Goal: Task Accomplishment & Management: Manage account settings

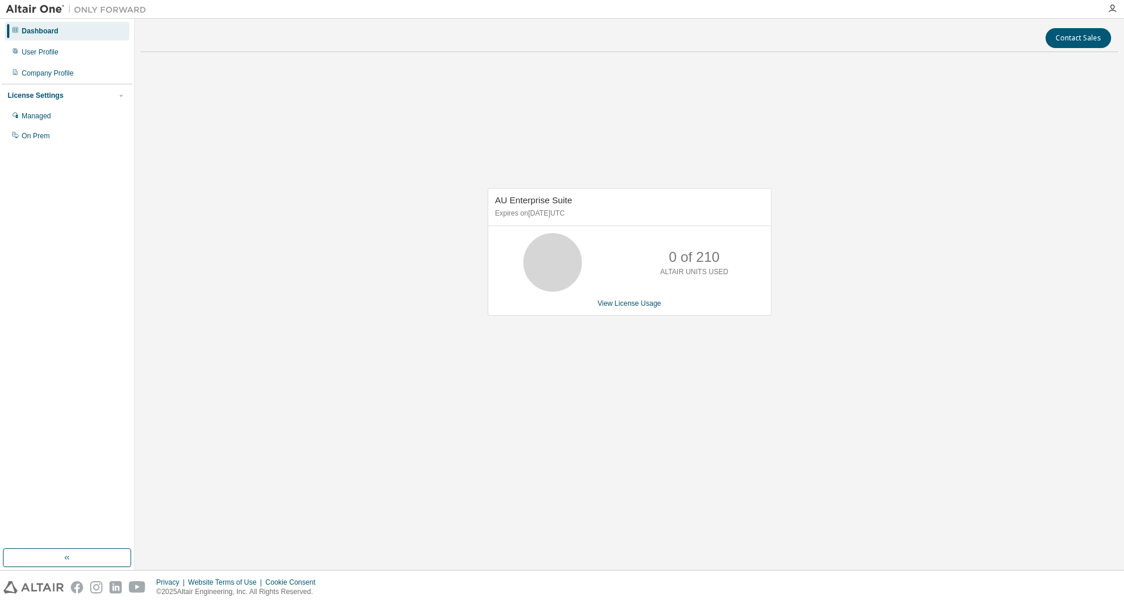
click at [690, 254] on p "0 of 210" at bounding box center [694, 257] width 51 height 20
click at [570, 196] on span "AU Enterprise Suite" at bounding box center [533, 200] width 77 height 10
click at [572, 196] on span "AU Enterprise Suite" at bounding box center [533, 200] width 77 height 10
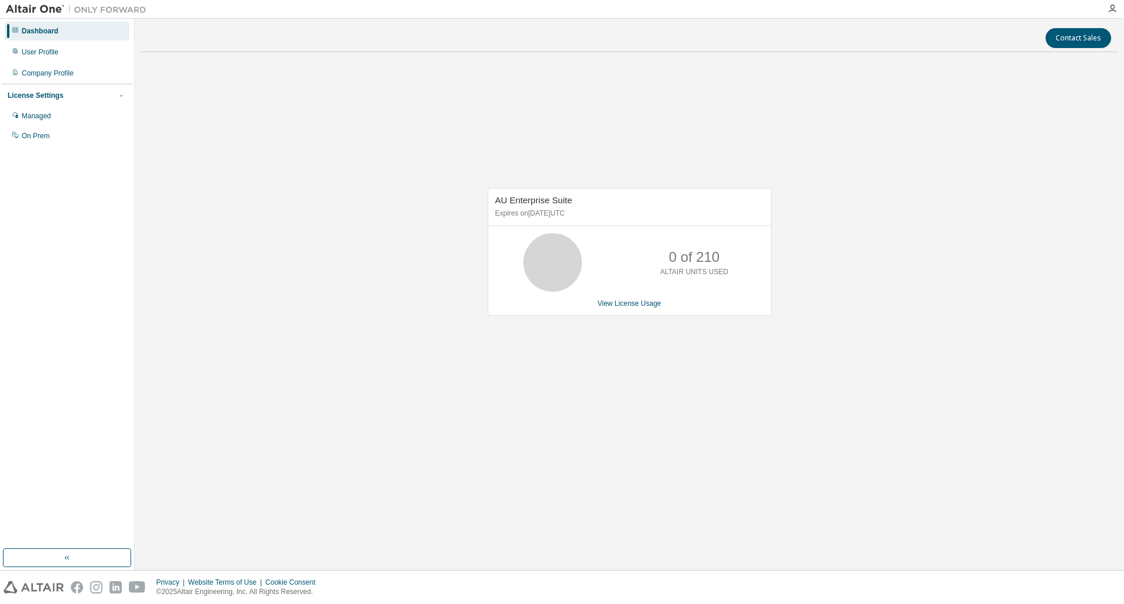
click at [573, 197] on span "AU Enterprise Suite" at bounding box center [533, 200] width 77 height 10
click at [60, 58] on div "User Profile" at bounding box center [67, 52] width 125 height 19
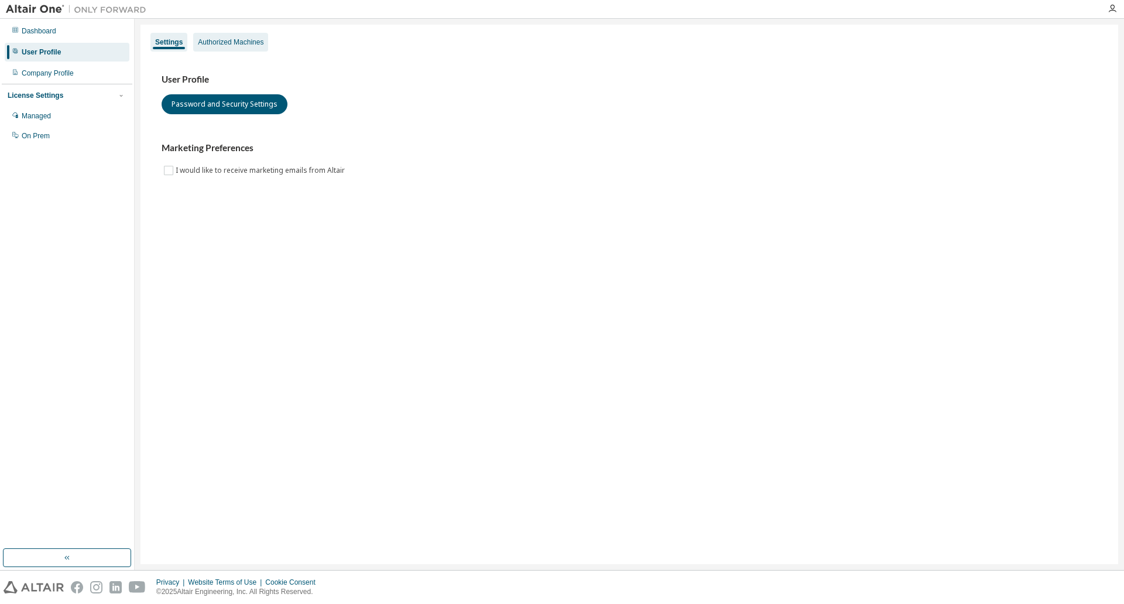
click at [247, 39] on div "Authorized Machines" at bounding box center [231, 41] width 66 height 9
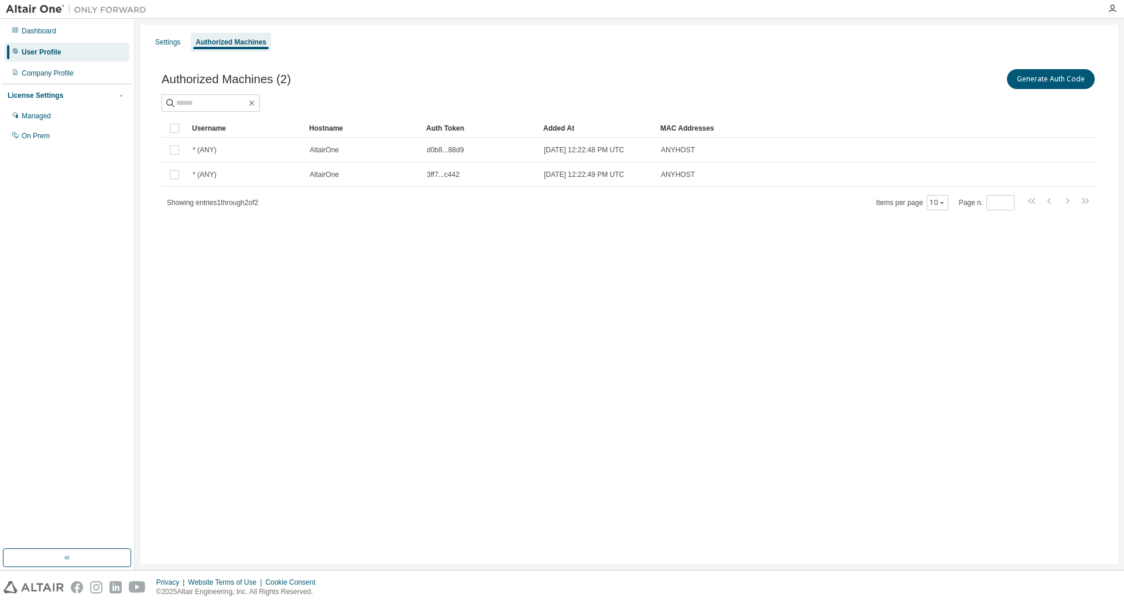
click at [754, 306] on div "Settings Authorized Machines Authorized Machines (2) Generate Auth Code Clear L…" at bounding box center [630, 294] width 978 height 539
click at [364, 76] on div "Authorized Machines (2) Generate Auth Code" at bounding box center [630, 79] width 936 height 25
click at [61, 34] on div "Dashboard" at bounding box center [67, 31] width 125 height 19
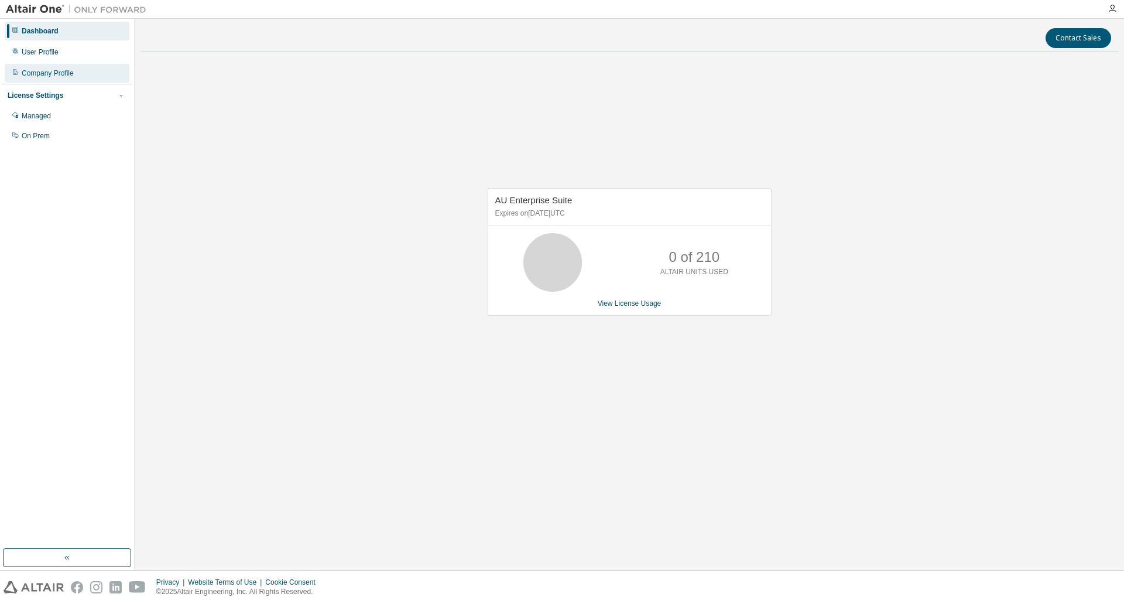
click at [60, 71] on div "Company Profile" at bounding box center [48, 73] width 52 height 9
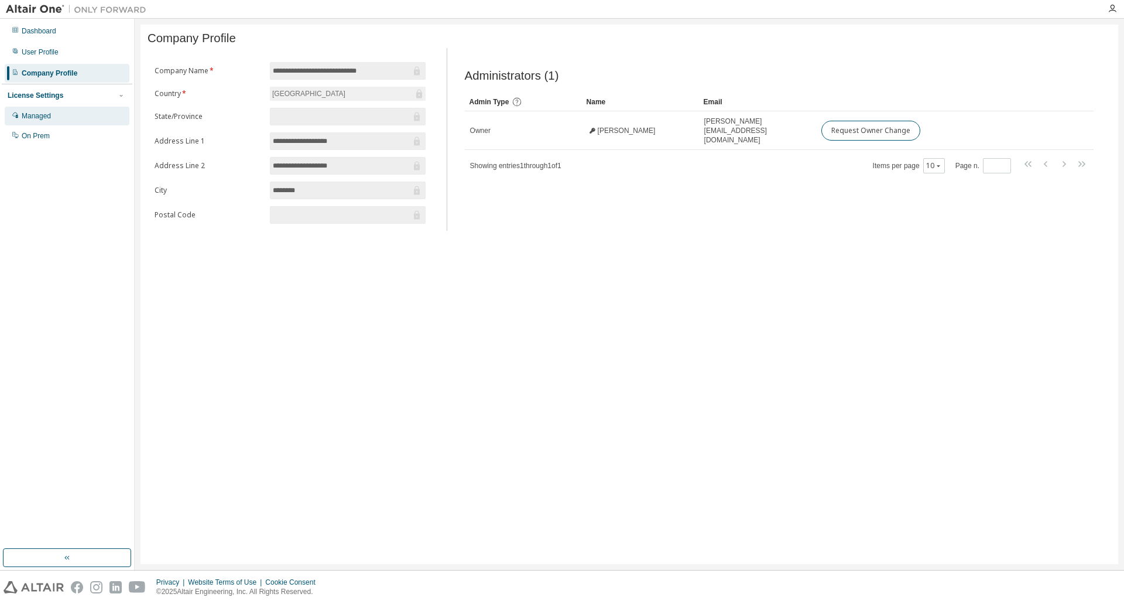
click at [50, 111] on div "Managed" at bounding box center [36, 115] width 29 height 9
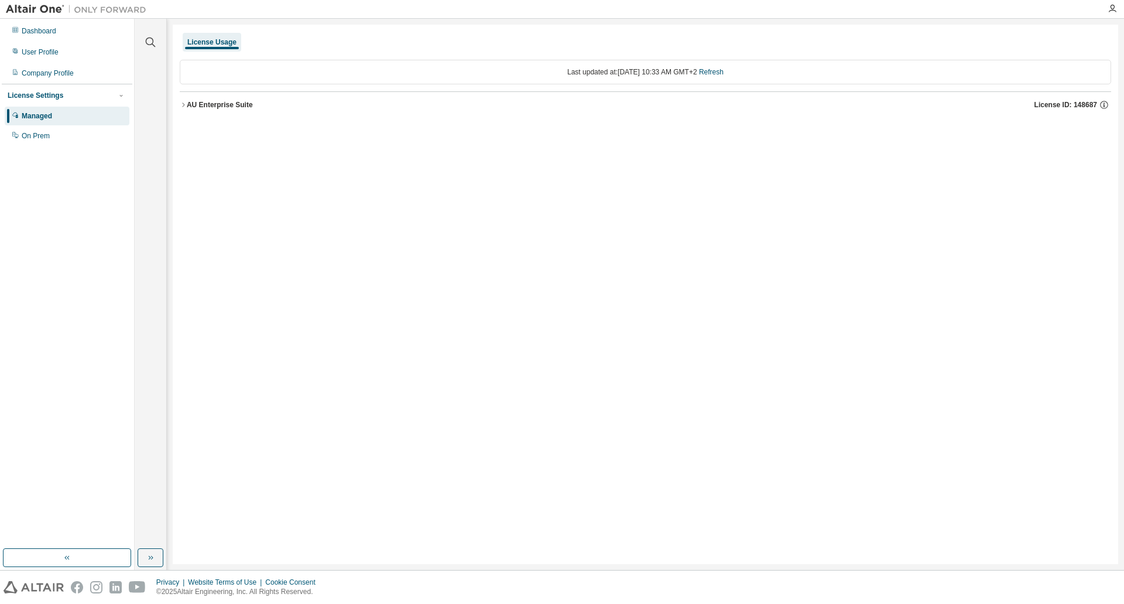
click at [545, 40] on div "License Usage" at bounding box center [646, 42] width 932 height 21
click at [1109, 106] on icon "button" at bounding box center [1104, 105] width 11 height 11
click at [1098, 148] on icon at bounding box center [1098, 146] width 6 height 8
click at [928, 283] on div "License Usage Last updated at: Wed 2025-09-03 10:33 AM GMT+2 Refresh AU Enterpr…" at bounding box center [646, 294] width 946 height 539
click at [340, 195] on div "License Usage Last updated at: Wed 2025-09-03 10:33 AM GMT+2 Refresh AU Enterpr…" at bounding box center [646, 294] width 946 height 539
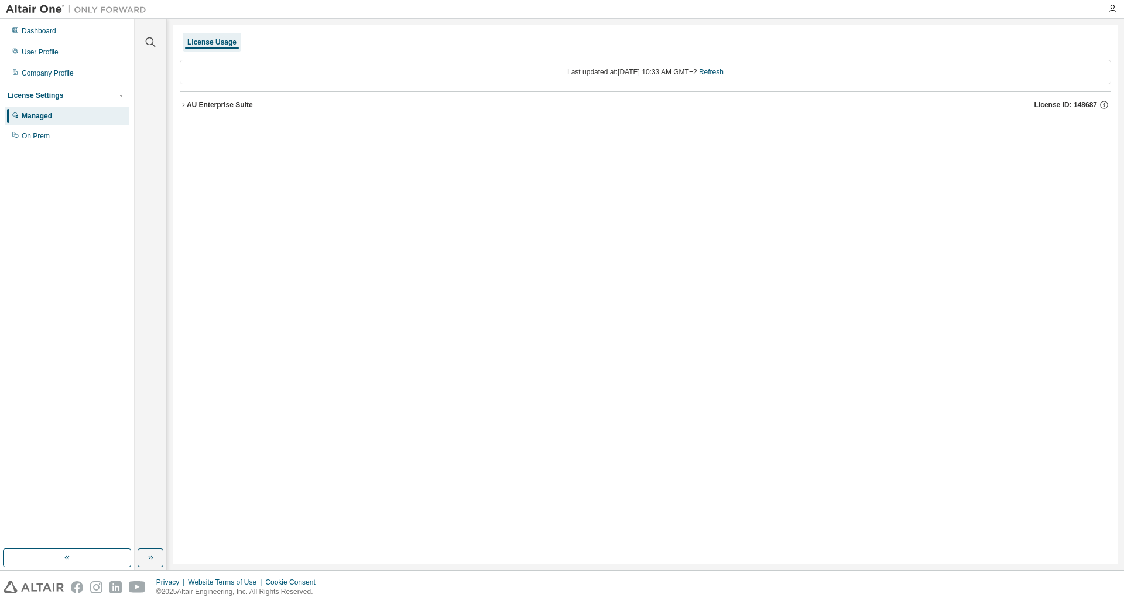
click at [231, 104] on div "AU Enterprise Suite" at bounding box center [220, 104] width 66 height 9
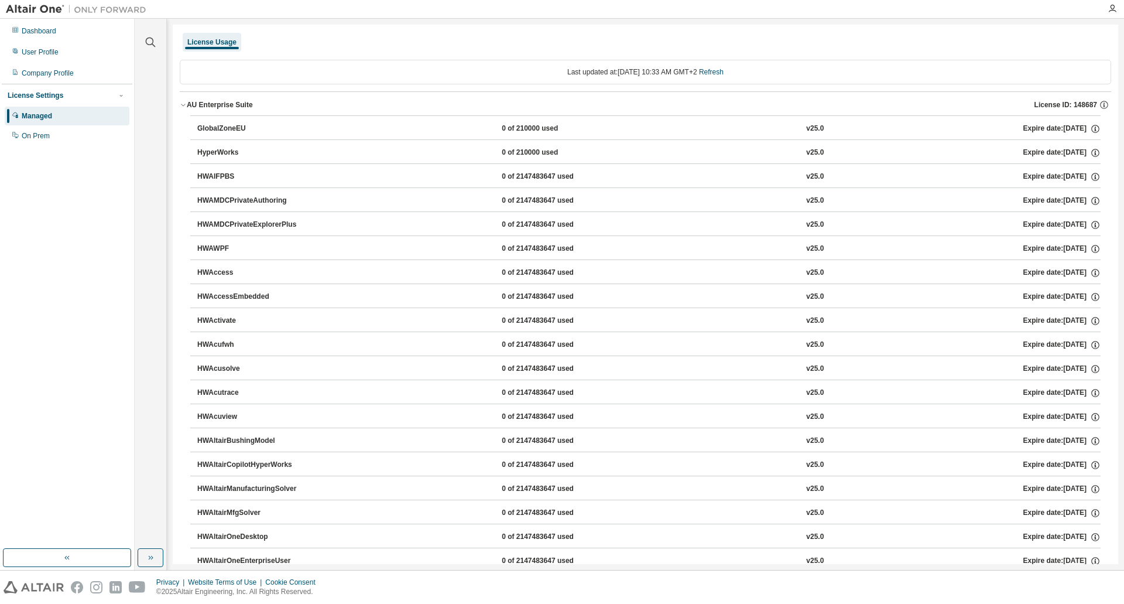
click at [194, 105] on div "AU Enterprise Suite" at bounding box center [220, 104] width 66 height 9
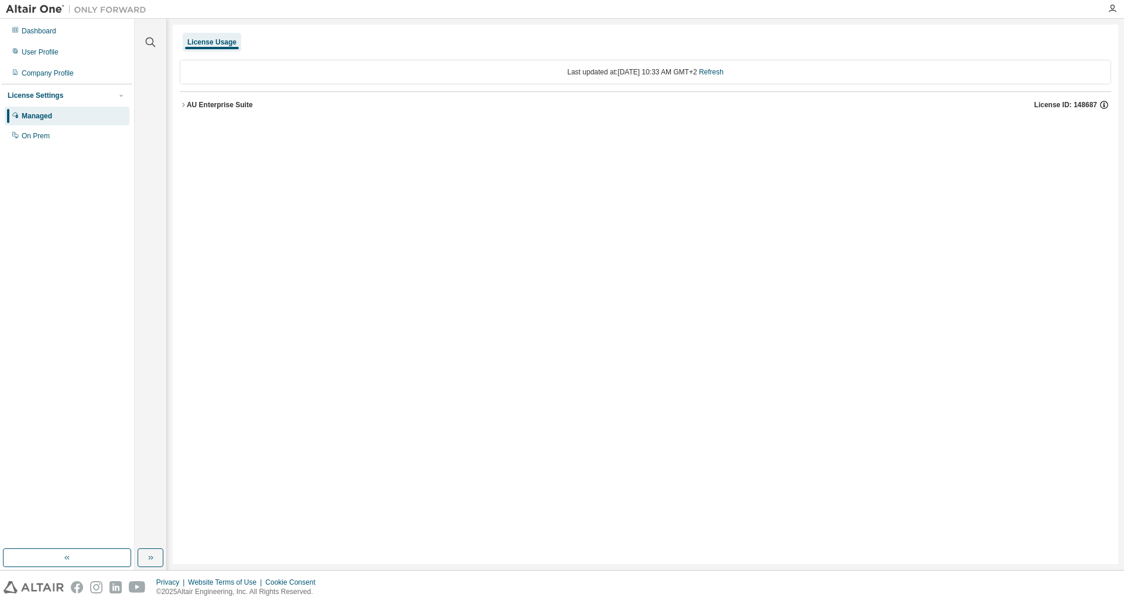
click at [1106, 109] on icon "button" at bounding box center [1104, 105] width 11 height 11
click at [1097, 145] on icon at bounding box center [1098, 146] width 6 height 8
click at [738, 250] on div "License Usage Last updated at: Wed 2025-09-03 10:33 AM GMT+2 Refresh AU Enterpr…" at bounding box center [646, 294] width 946 height 539
